Goal: Information Seeking & Learning: Learn about a topic

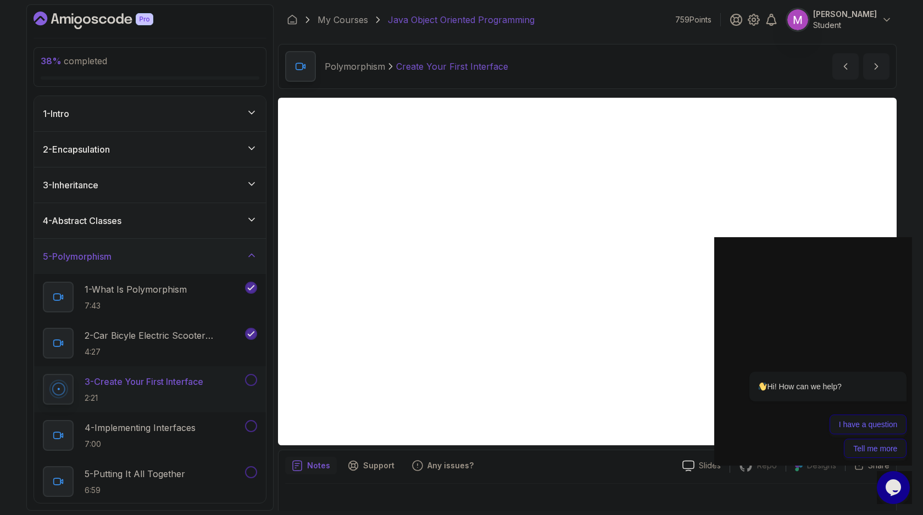
scroll to position [11, 0]
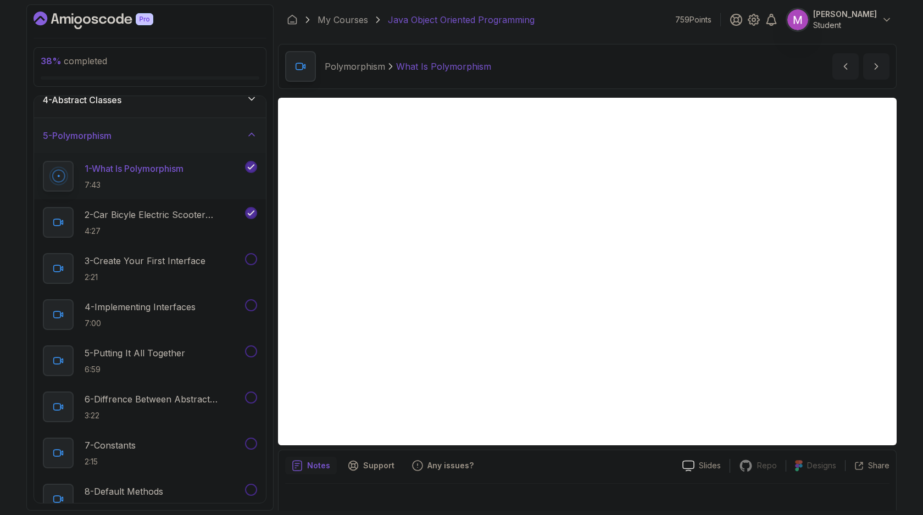
scroll to position [92, 0]
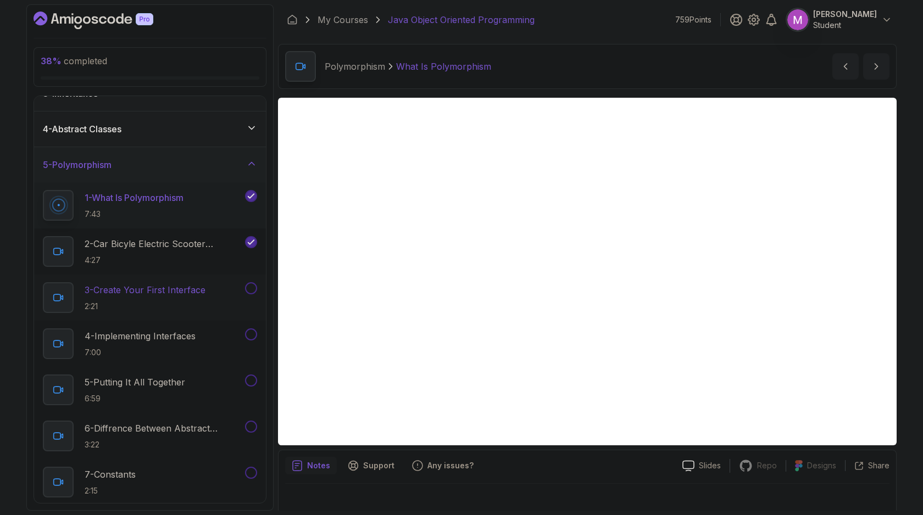
click at [141, 286] on p "3 - Create Your First Interface" at bounding box center [145, 289] width 121 height 13
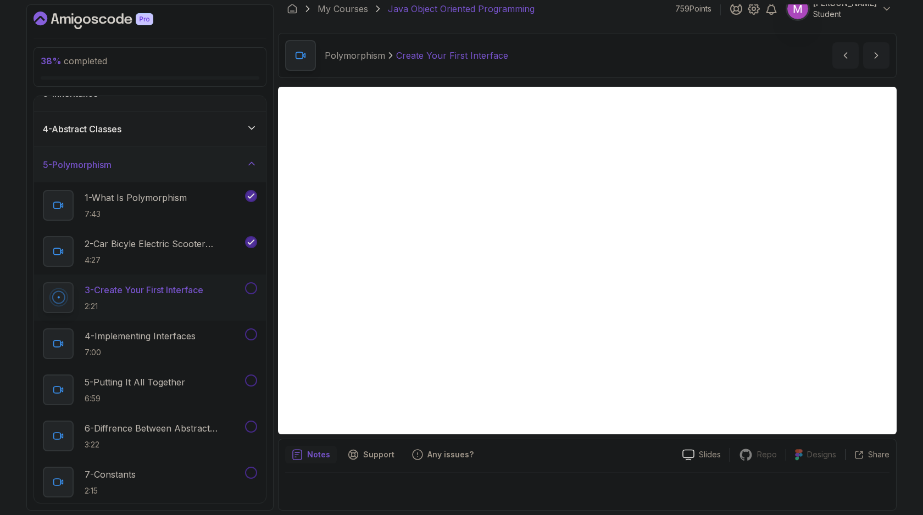
scroll to position [3, 0]
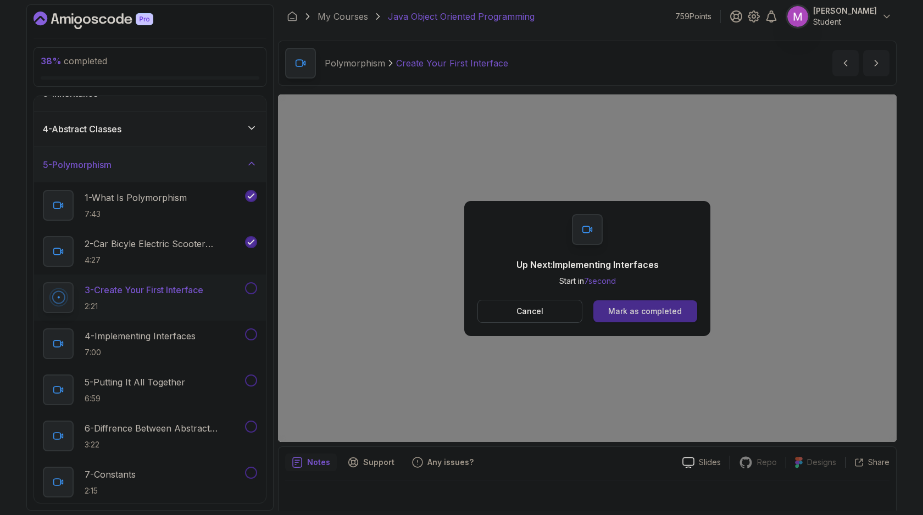
click at [645, 314] on div "Mark as completed" at bounding box center [645, 311] width 74 height 11
